Goal: Transaction & Acquisition: Purchase product/service

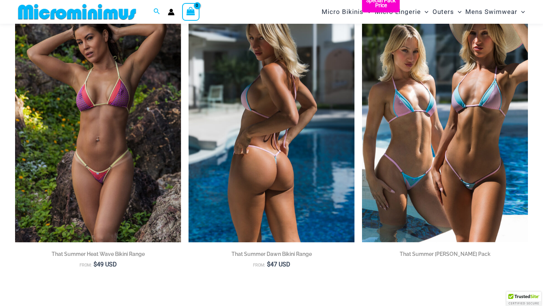
scroll to position [115, 0]
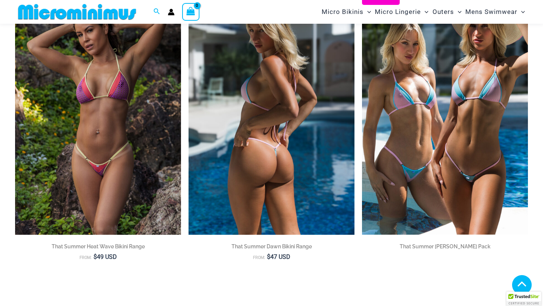
click at [270, 103] on img at bounding box center [272, 110] width 166 height 249
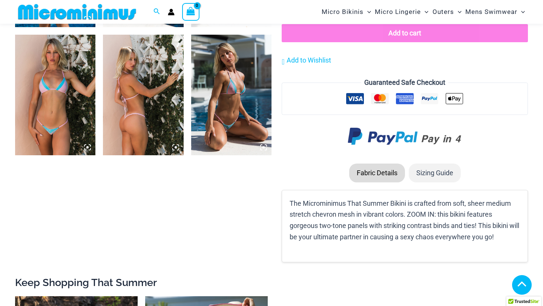
scroll to position [556, 0]
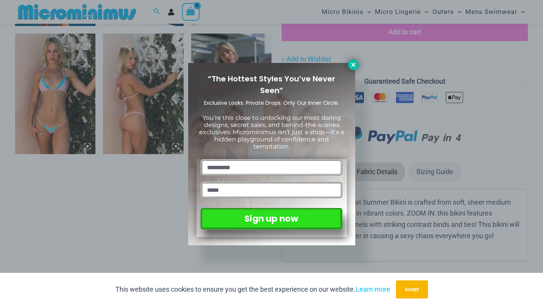
click at [354, 65] on icon at bounding box center [353, 65] width 4 height 4
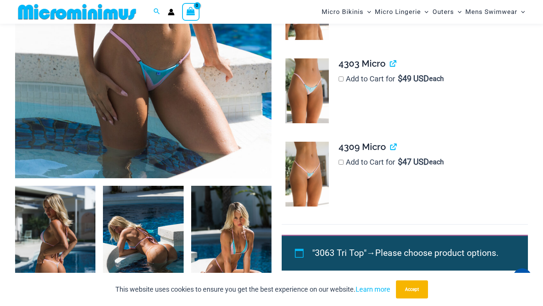
scroll to position [291, 0]
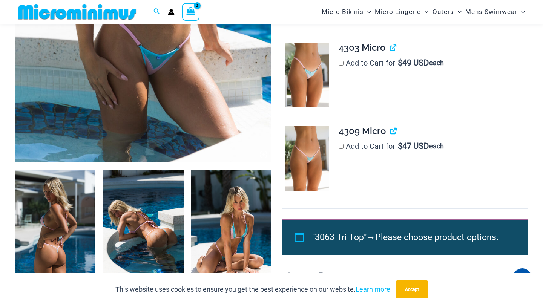
click at [57, 204] on img at bounding box center [55, 230] width 80 height 121
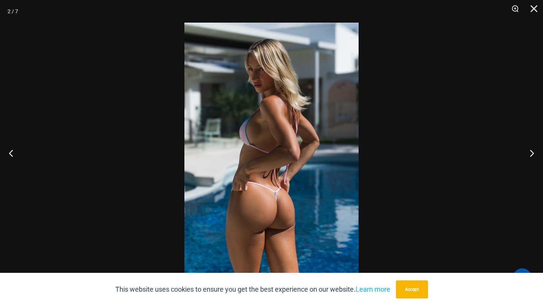
click at [232, 201] on img at bounding box center [271, 153] width 174 height 261
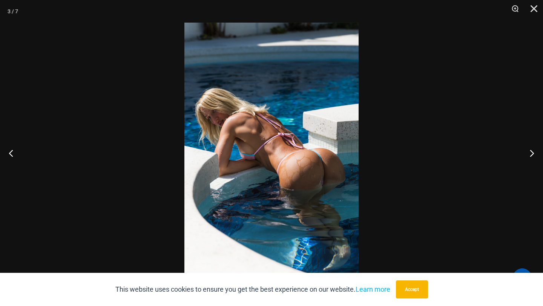
click at [314, 169] on img at bounding box center [271, 153] width 174 height 261
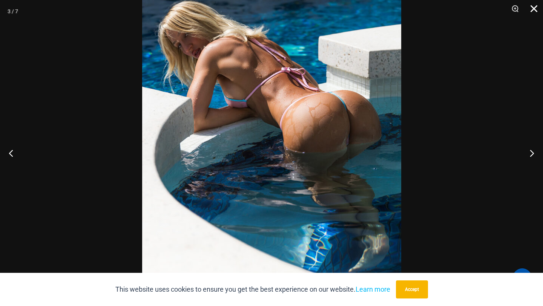
click at [535, 8] on button "Close" at bounding box center [531, 11] width 19 height 23
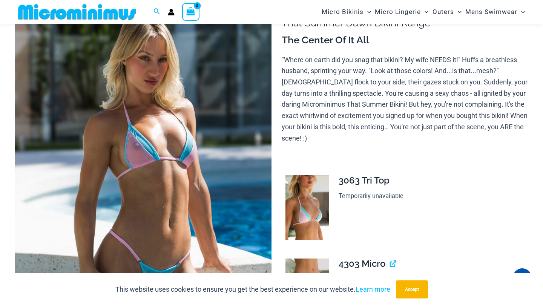
scroll to position [77, 0]
